Goal: Task Accomplishment & Management: Complete application form

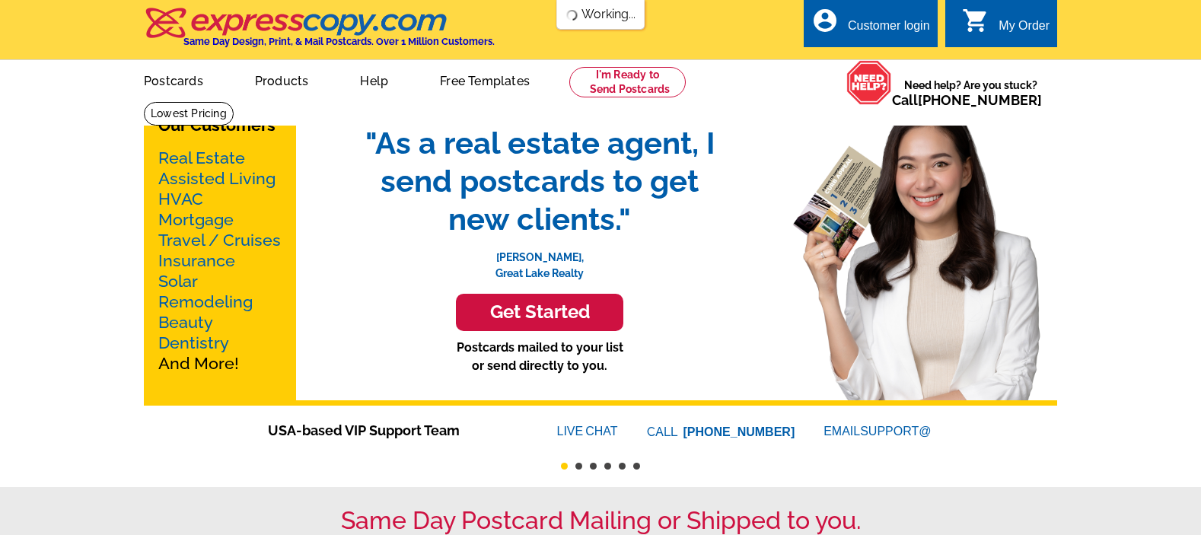
click at [855, 34] on div "Customer login" at bounding box center [889, 29] width 82 height 21
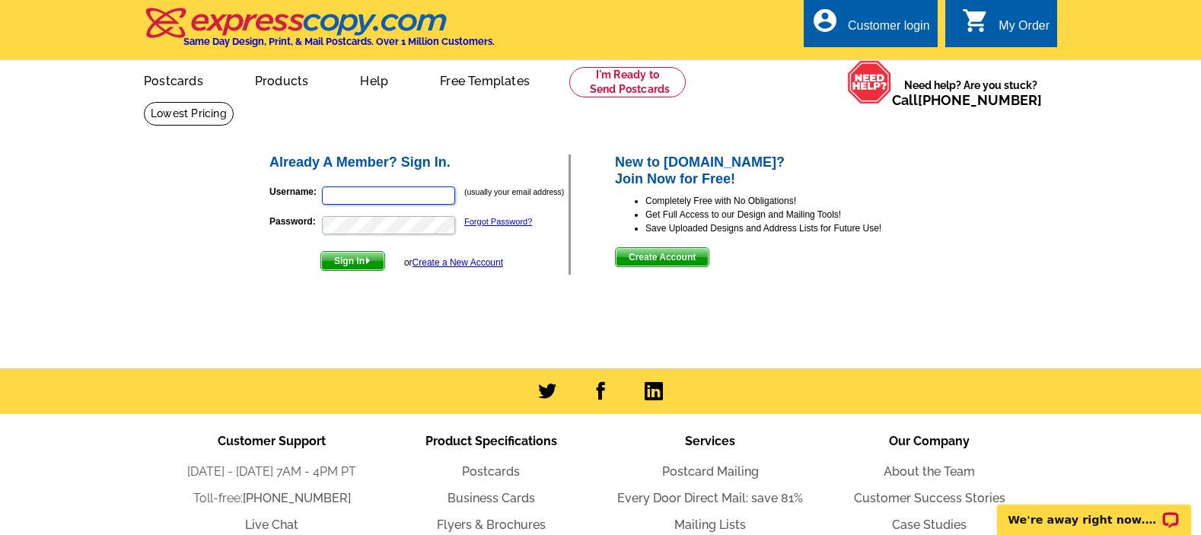
click at [376, 195] on input "Username:" at bounding box center [388, 195] width 133 height 18
type input "LS.Frontdesk@mylila.org"
click at [320, 251] on button "Sign In" at bounding box center [352, 261] width 65 height 20
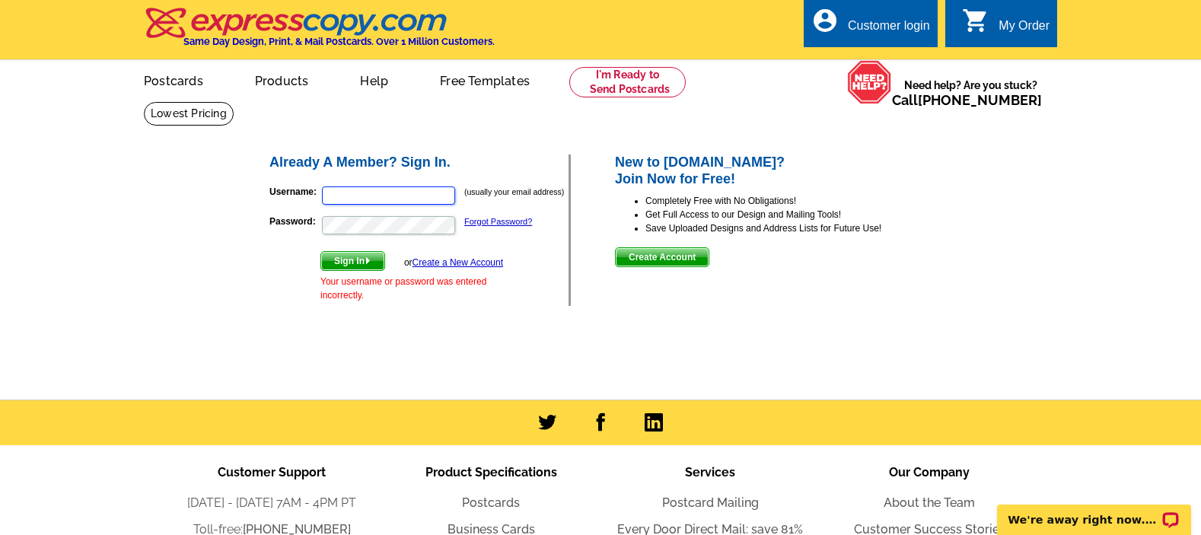
click at [391, 189] on input "Username:" at bounding box center [388, 195] width 133 height 18
type input "LS.Frontdesk@mylila.org"
click at [374, 259] on span "Sign In" at bounding box center [352, 261] width 63 height 18
click at [428, 197] on input "Username:" at bounding box center [388, 195] width 133 height 18
click at [407, 236] on form "Username: (usually your email address) Password: Forgot Password? Sign In or Cr…" at bounding box center [418, 240] width 299 height 124
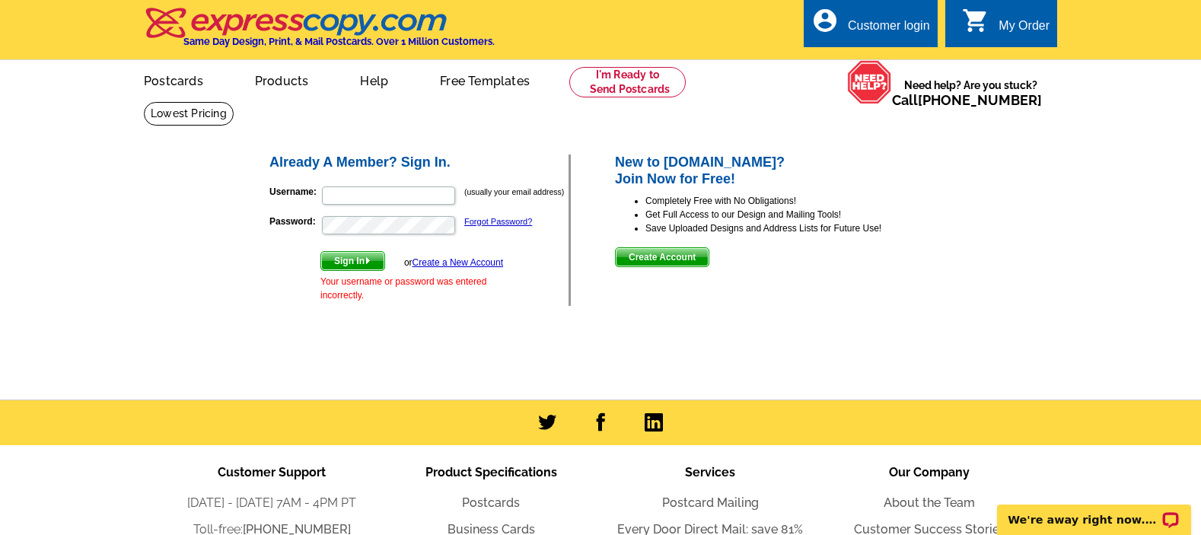
click at [392, 207] on form "Username: (usually your email address) Password: Forgot Password? Sign In or Cr…" at bounding box center [418, 240] width 299 height 124
click at [392, 201] on input "Username:" at bounding box center [388, 195] width 133 height 18
type input "[EMAIL_ADDRESS][DOMAIN_NAME]"
click at [320, 251] on button "Sign In" at bounding box center [352, 261] width 65 height 20
click at [500, 219] on link "Forgot Password?" at bounding box center [498, 221] width 68 height 9
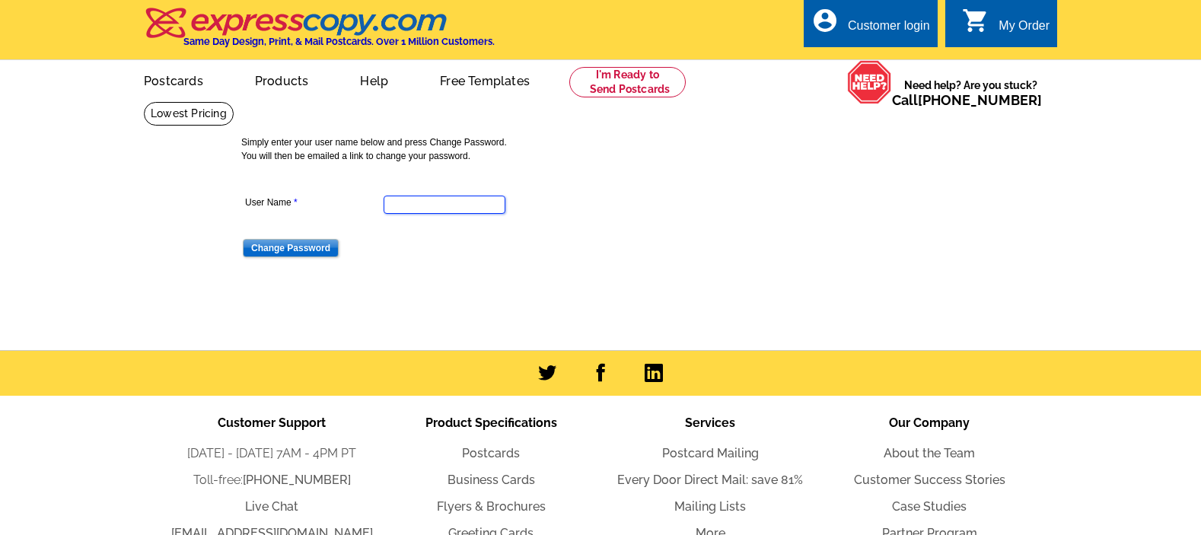
click at [441, 204] on input "User Name" at bounding box center [444, 205] width 122 height 18
click at [440, 208] on input "User Name" at bounding box center [444, 205] width 122 height 18
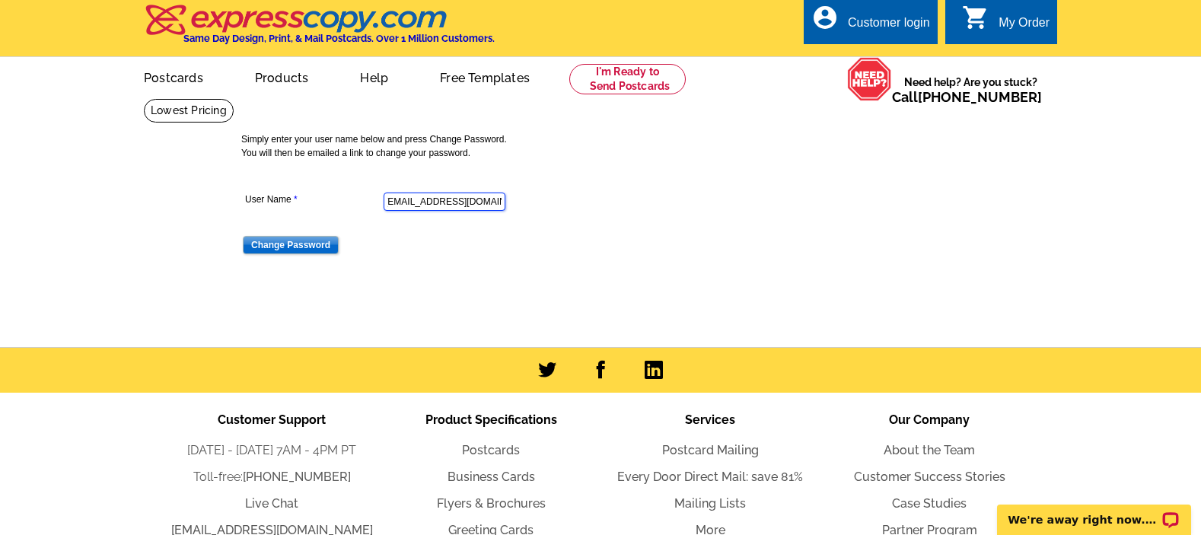
scroll to position [0, 7]
type input "LS.Frontdesk@mylila.org"
click at [243, 236] on input "Change Password" at bounding box center [291, 245] width 96 height 18
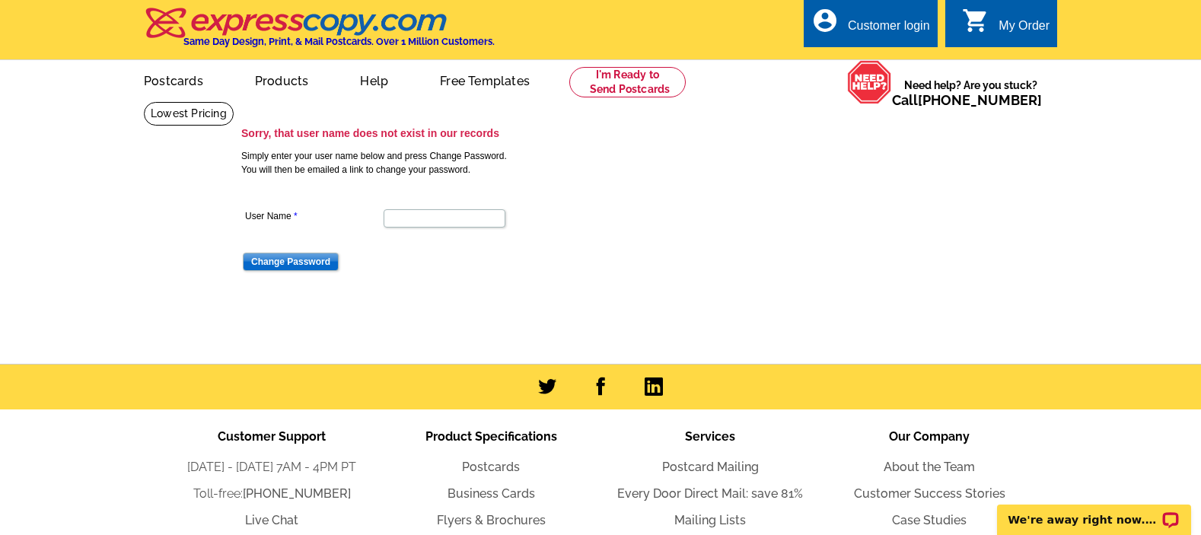
click at [903, 29] on div "Customer login" at bounding box center [889, 29] width 82 height 21
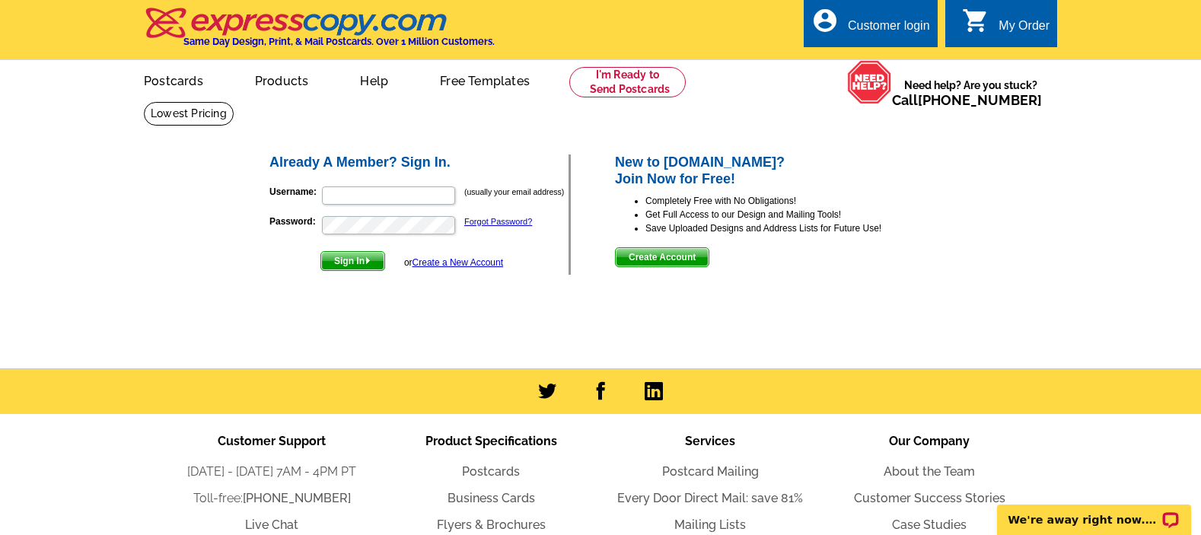
click at [687, 251] on span "Create Account" at bounding box center [661, 257] width 93 height 18
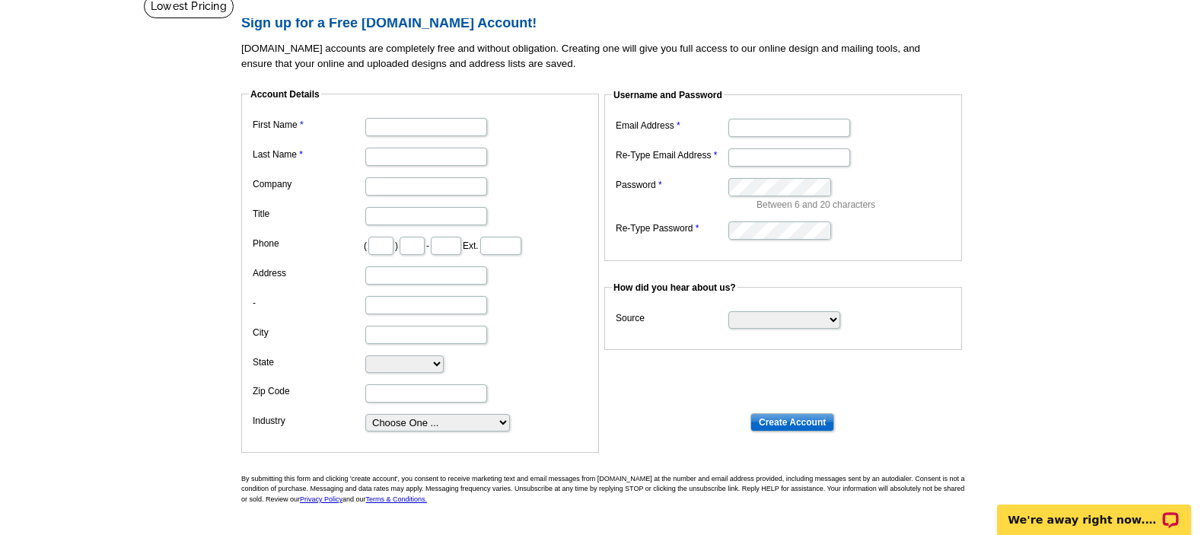
scroll to position [135, 0]
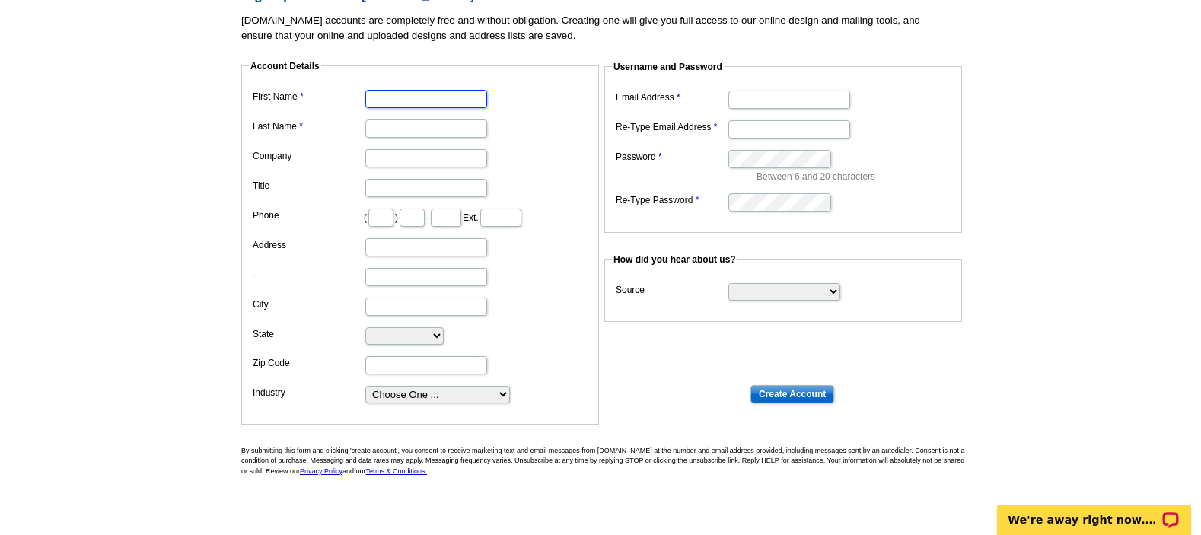
click at [421, 100] on input "First Name" at bounding box center [426, 99] width 122 height 18
type input "[PERSON_NAME]"
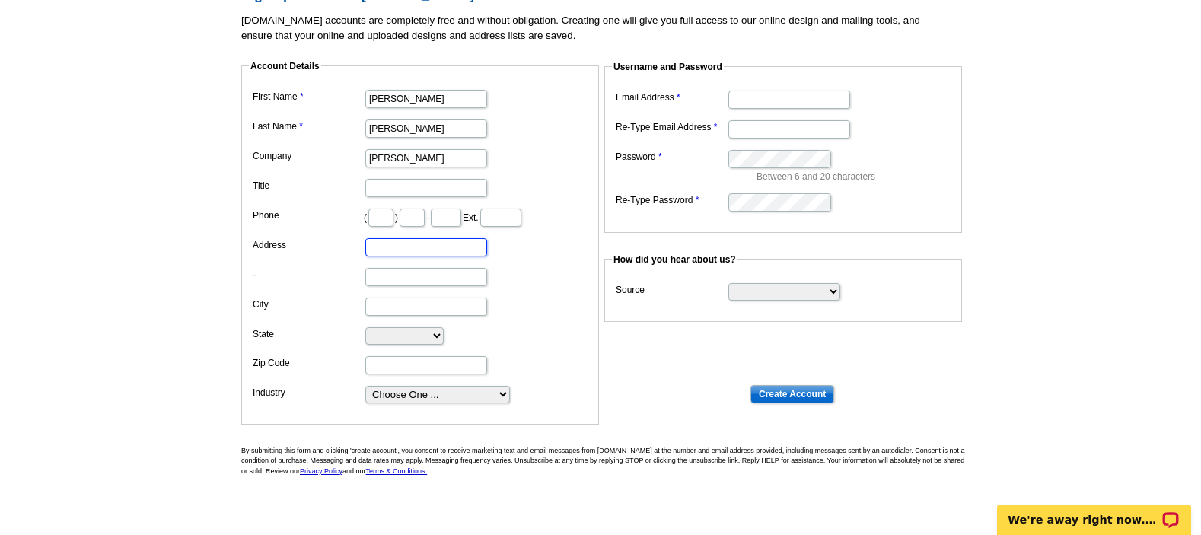
click at [406, 242] on input "Address" at bounding box center [426, 247] width 122 height 18
type input "[STREET_ADDRESS]"
click at [436, 310] on input "City" at bounding box center [426, 306] width 122 height 18
type input "[GEOGRAPHIC_DATA]"
click at [401, 332] on select "[US_STATE] [US_STATE] [US_STATE] [US_STATE] [US_STATE] [US_STATE] [US_STATE] [U…" at bounding box center [404, 335] width 78 height 17
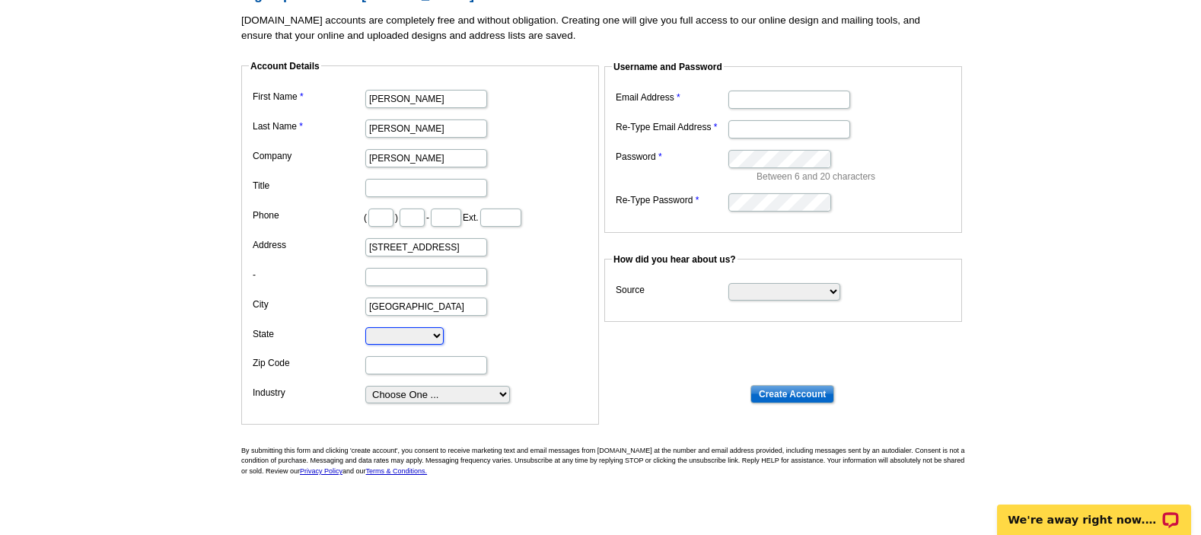
select select "MN"
click at [365, 327] on select "[US_STATE] [US_STATE] [US_STATE] [US_STATE] [US_STATE] [US_STATE] [US_STATE] [U…" at bounding box center [404, 335] width 78 height 17
click at [411, 368] on input "Zip Code" at bounding box center [426, 365] width 122 height 18
type input "55013"
click at [459, 393] on select "Choose One ... Residential Real Estate Accounting Agriculture Architecture Arts…" at bounding box center [437, 394] width 145 height 17
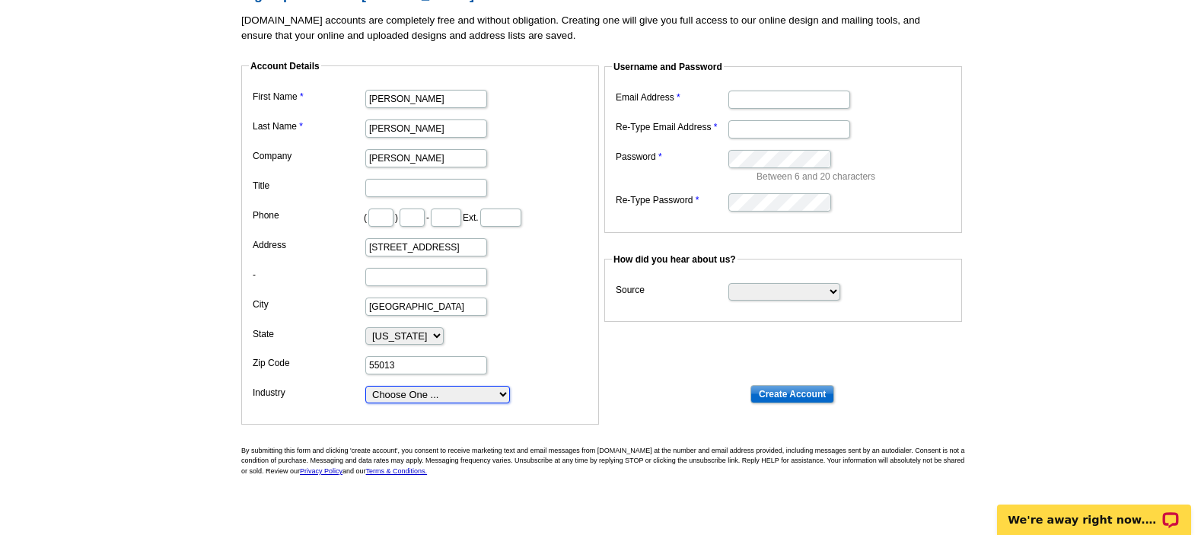
select select "27"
click at [365, 386] on select "Choose One ... Residential Real Estate Accounting Agriculture Architecture Arts…" at bounding box center [437, 394] width 145 height 17
click at [739, 114] on dl "Email Address Re-Type Email Address Password Between 6 and 20 characters Re-Typ…" at bounding box center [783, 150] width 342 height 126
click at [746, 110] on dd at bounding box center [783, 99] width 342 height 24
click at [747, 106] on input "Email Address" at bounding box center [789, 100] width 122 height 18
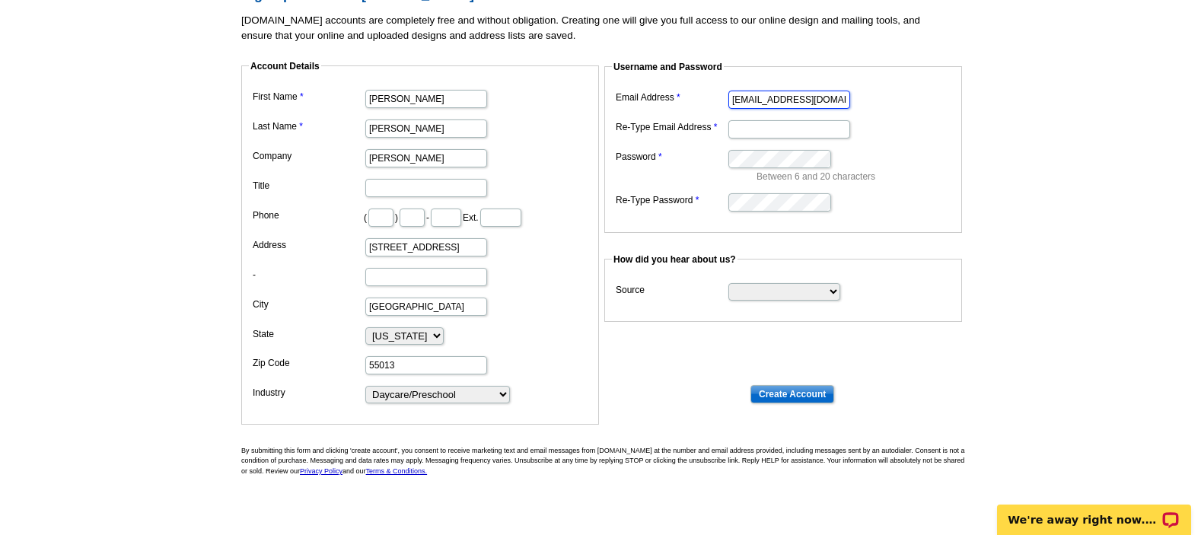
type input "[EMAIL_ADDRESS][DOMAIN_NAME]"
click at [757, 133] on input "Re-Type Email Address" at bounding box center [789, 129] width 122 height 18
type input "[EMAIL_ADDRESS][DOMAIN_NAME]"
click at [771, 192] on dd at bounding box center [783, 201] width 342 height 24
click at [681, 153] on dl "Email Address [EMAIL_ADDRESS][DOMAIN_NAME] Re-Type Email Address [EMAIL_ADDRESS…" at bounding box center [783, 150] width 342 height 126
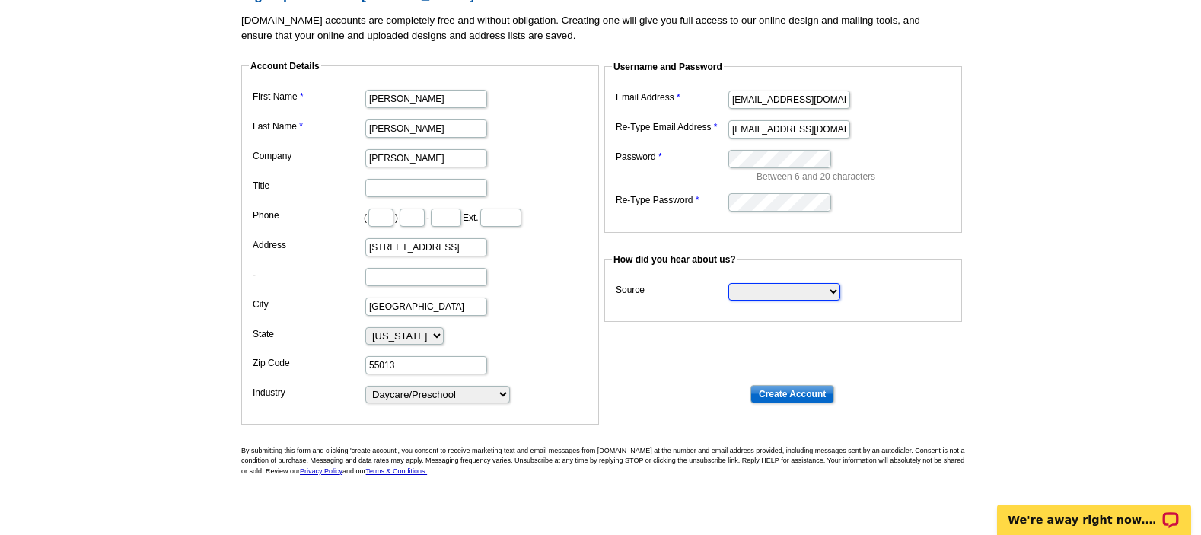
click at [790, 294] on select "Search Engine Television Ad Direct Mail Postcard Email Referred by a friend Oth…" at bounding box center [784, 291] width 112 height 17
select select "other"
click at [728, 283] on select "Search Engine Television Ad Direct Mail Postcard Email Referred by a friend Oth…" at bounding box center [784, 291] width 112 height 17
click at [787, 392] on input "Create Account" at bounding box center [792, 394] width 84 height 18
